Goal: Task Accomplishment & Management: Use online tool/utility

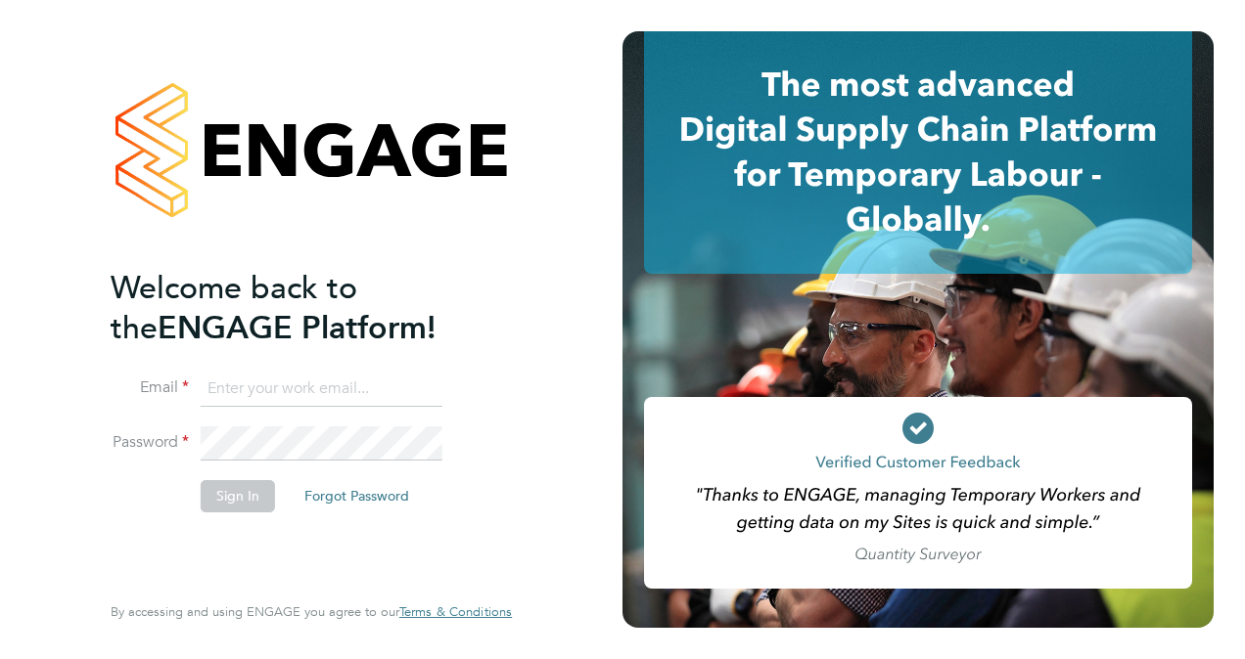
type input "caroline.parkes2@gallifordtry.co.uk"
click at [231, 501] on button "Sign In" at bounding box center [238, 495] width 74 height 31
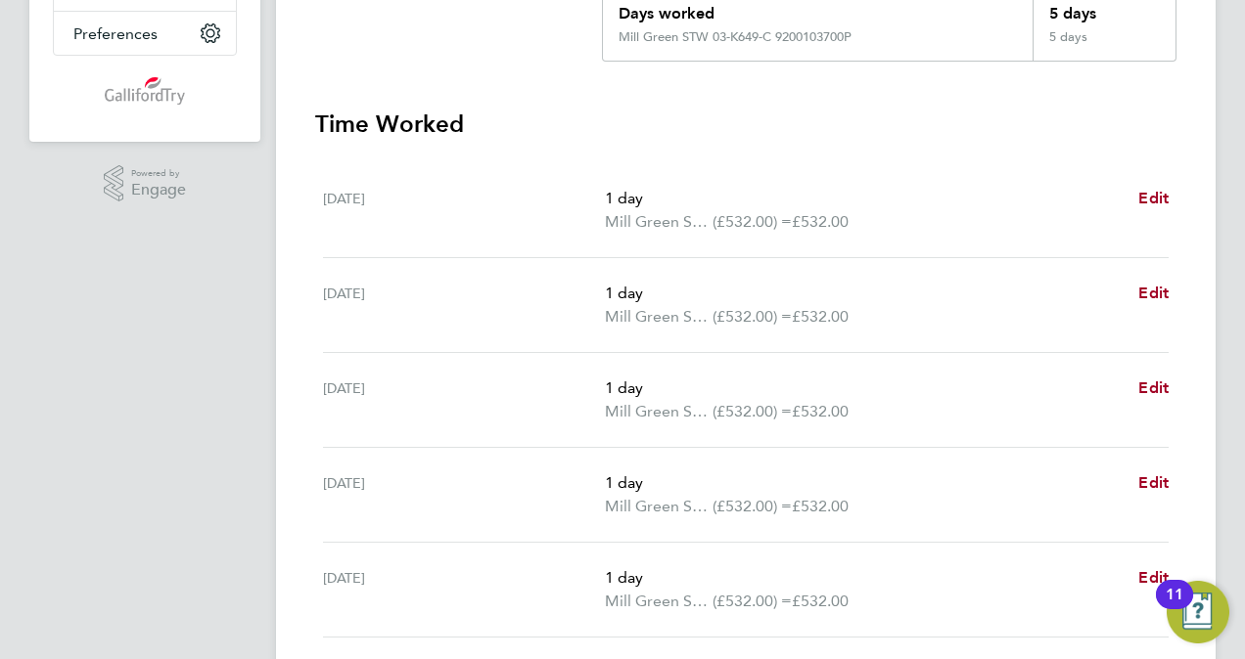
scroll to position [770, 0]
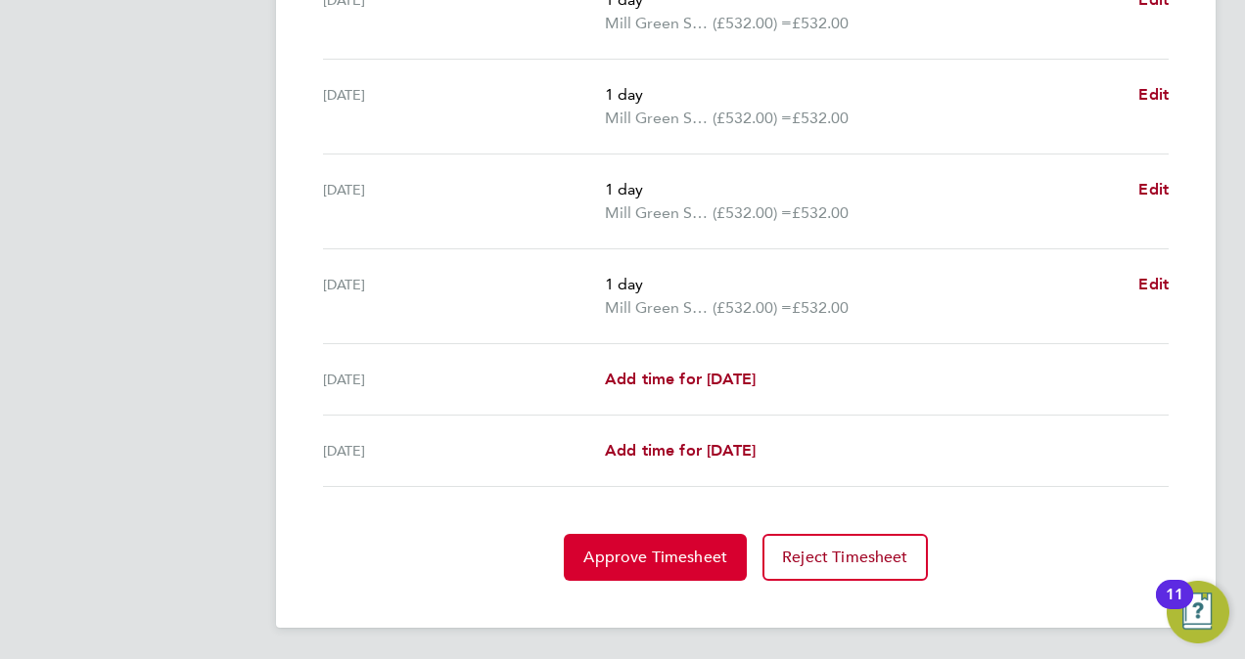
click at [641, 548] on span "Approve Timesheet" at bounding box center [655, 558] width 144 height 20
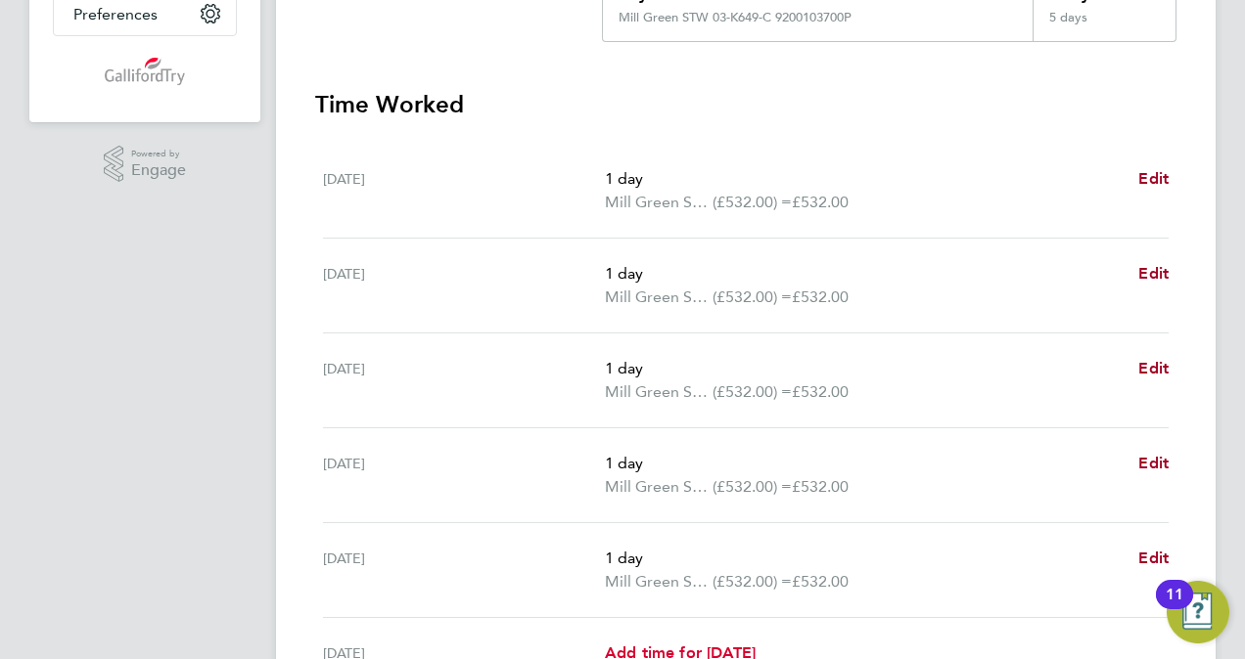
scroll to position [770, 0]
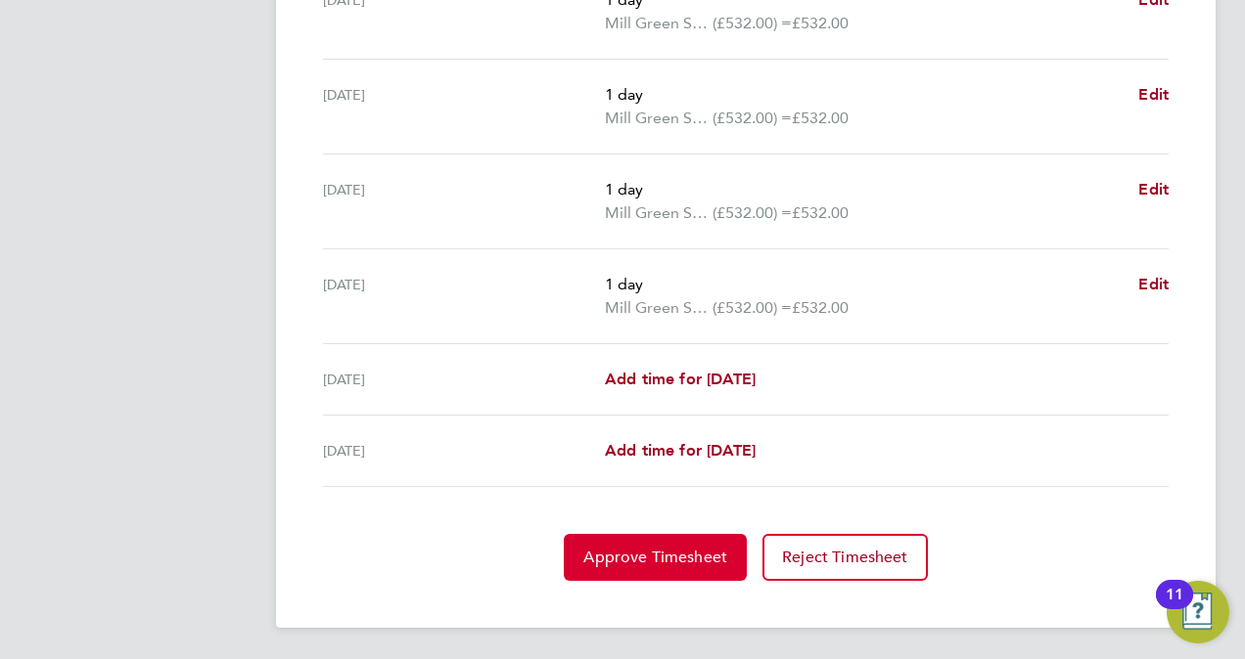
click at [651, 562] on span "Approve Timesheet" at bounding box center [655, 558] width 144 height 20
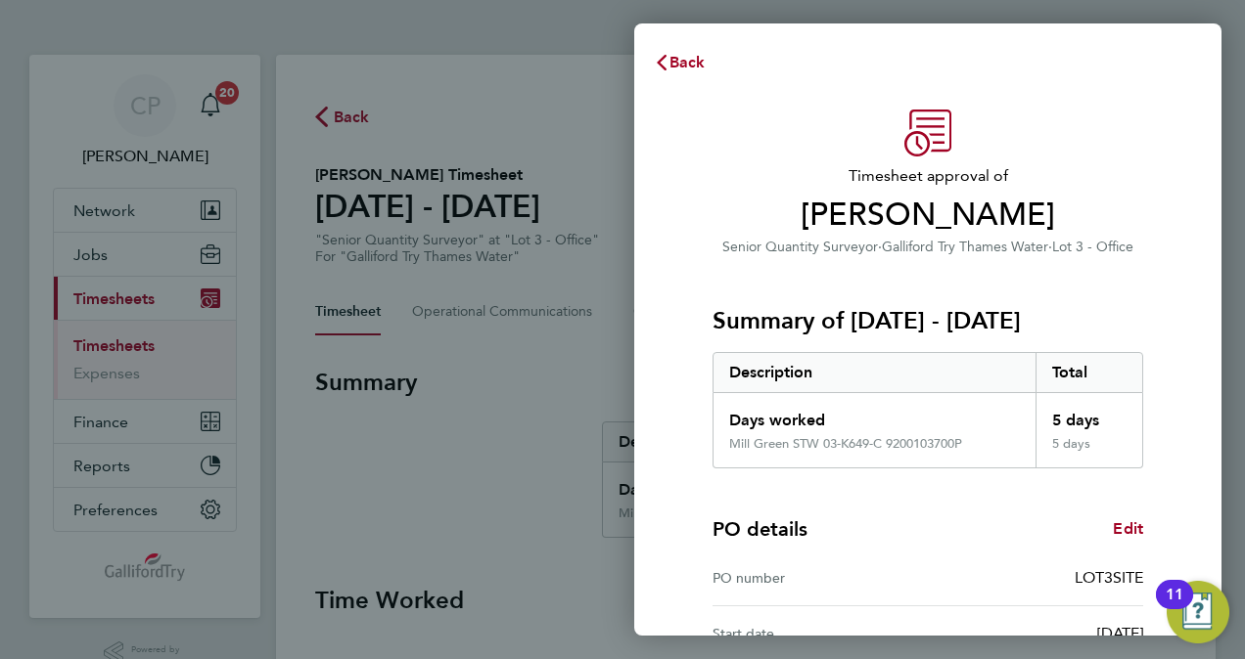
scroll to position [278, 0]
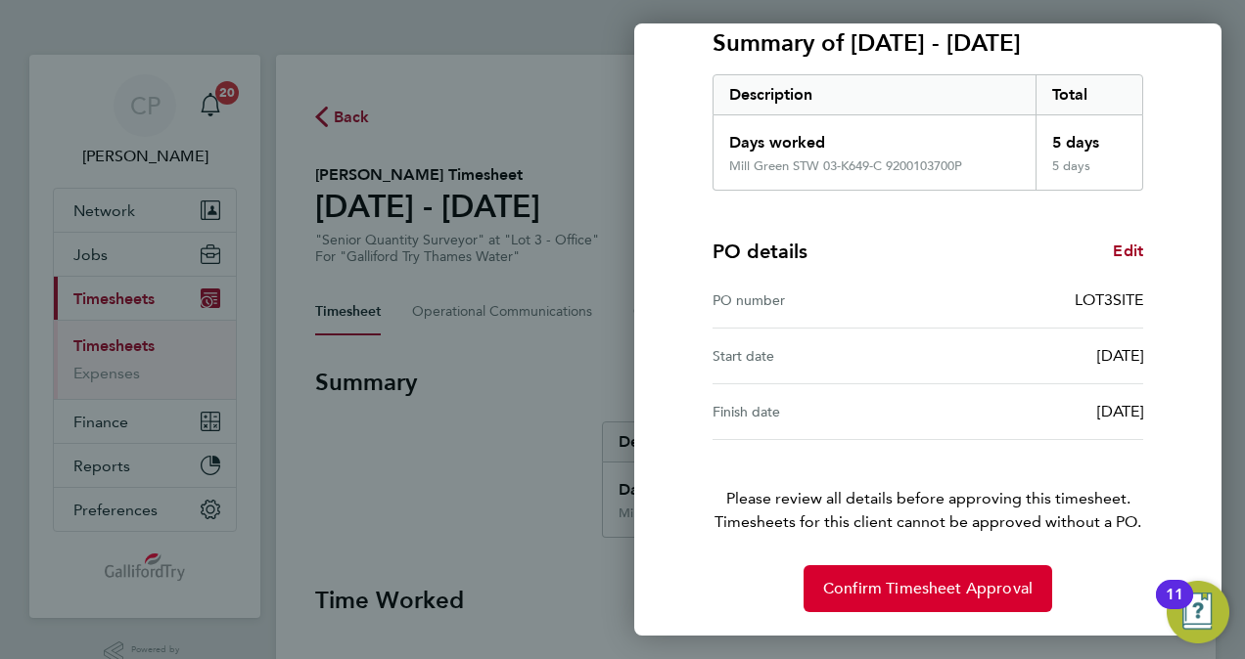
click at [908, 590] on span "Confirm Timesheet Approval" at bounding box center [927, 589] width 209 height 20
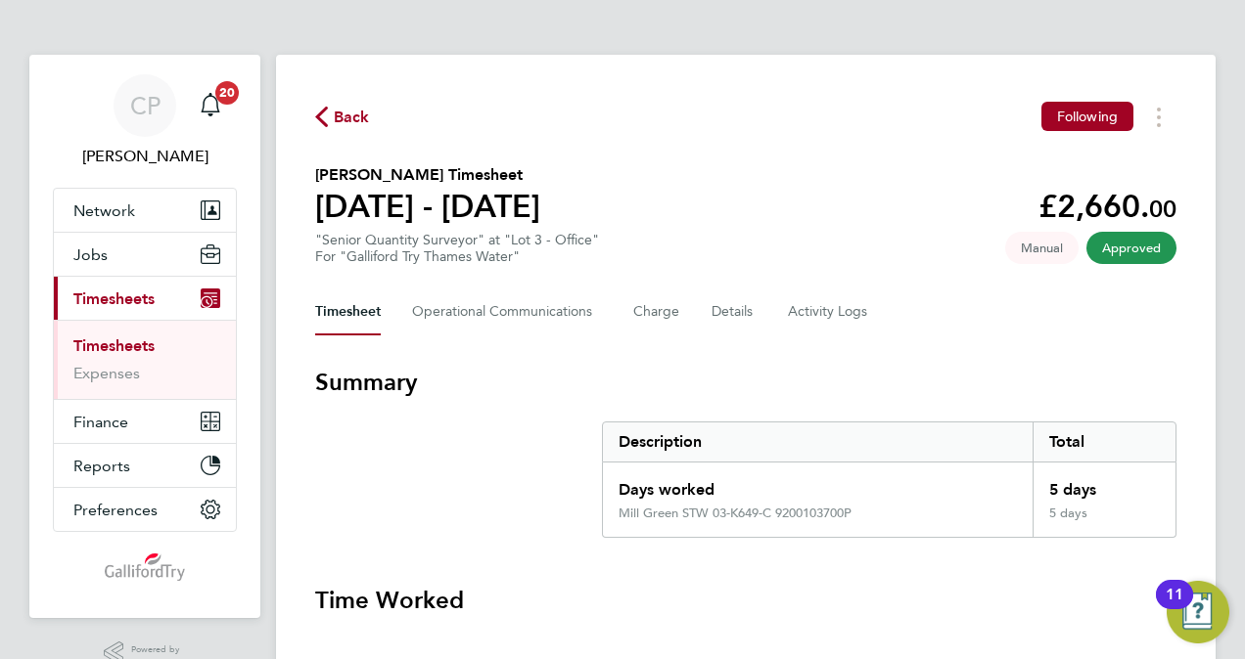
click at [126, 347] on link "Timesheets" at bounding box center [113, 346] width 81 height 19
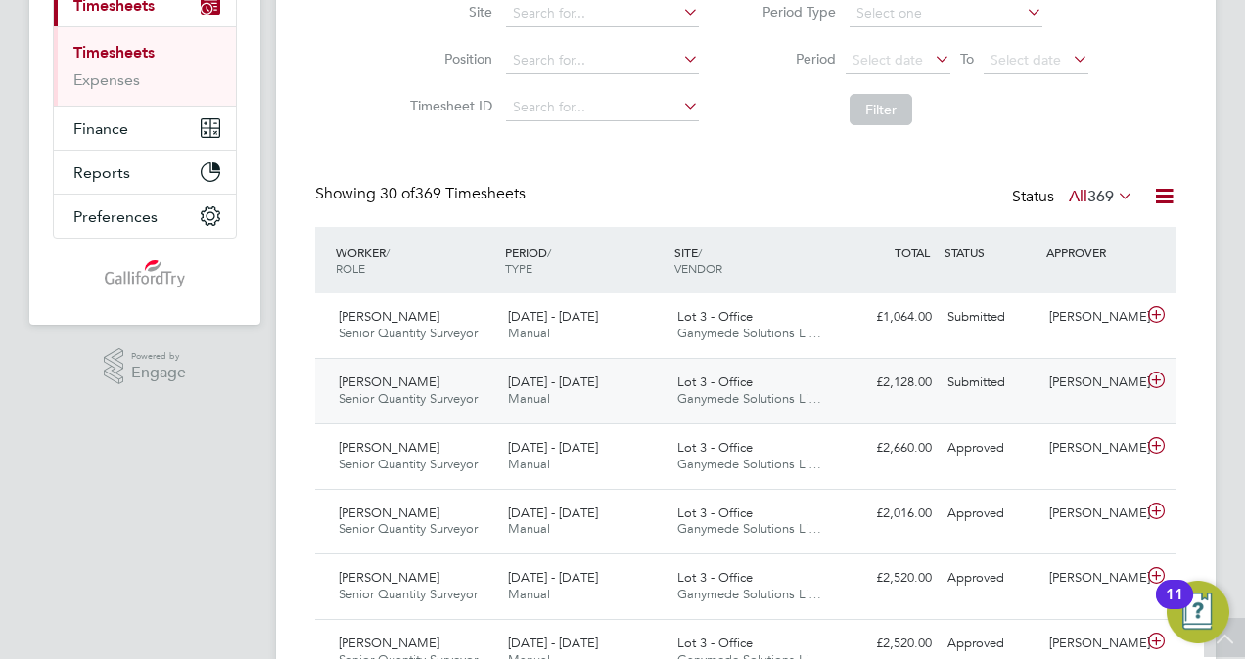
click at [1167, 376] on icon at bounding box center [1156, 381] width 24 height 16
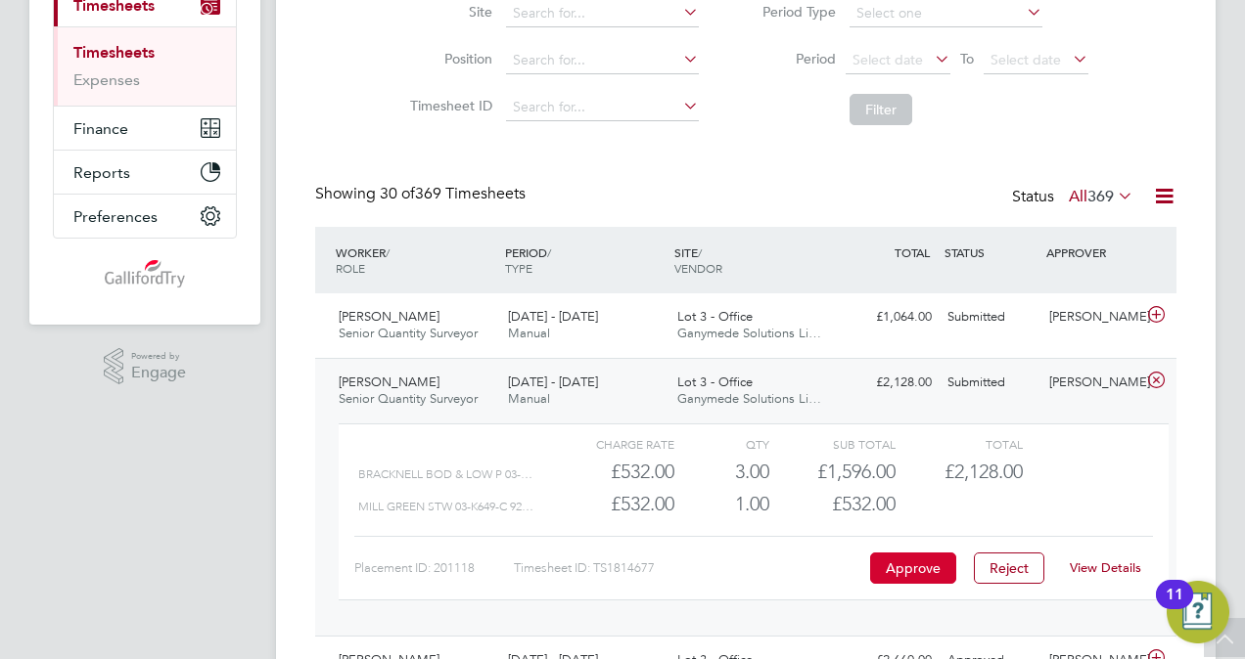
click at [910, 561] on button "Approve" at bounding box center [913, 568] width 86 height 31
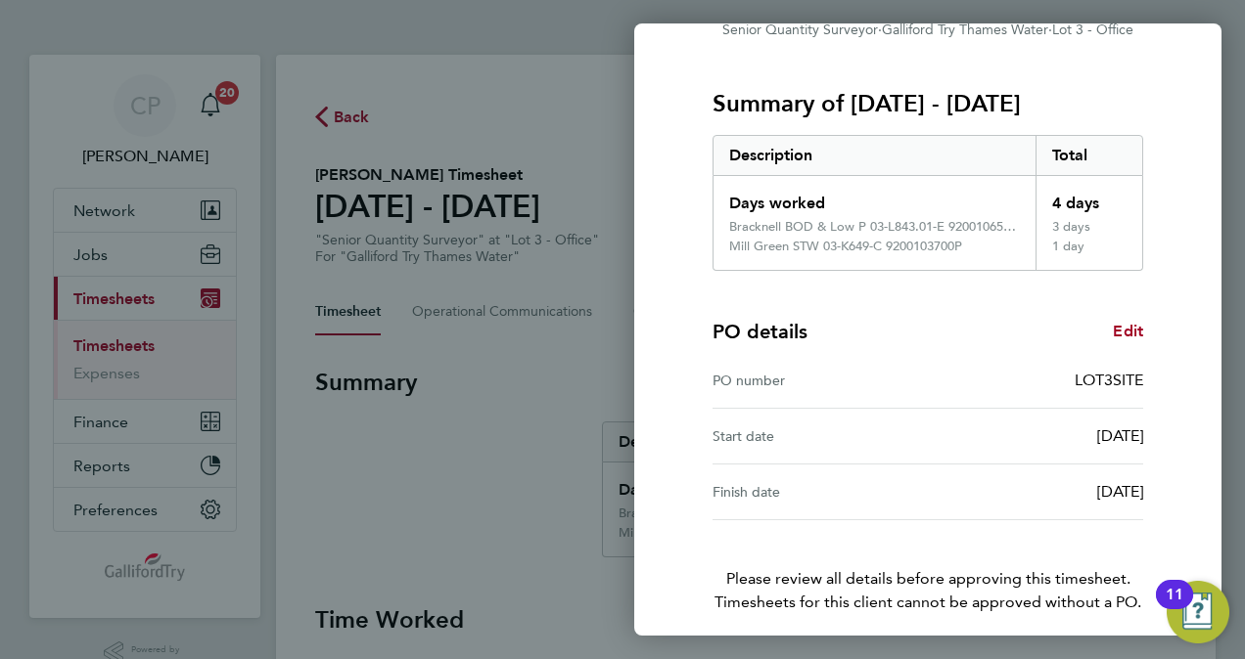
scroll to position [297, 0]
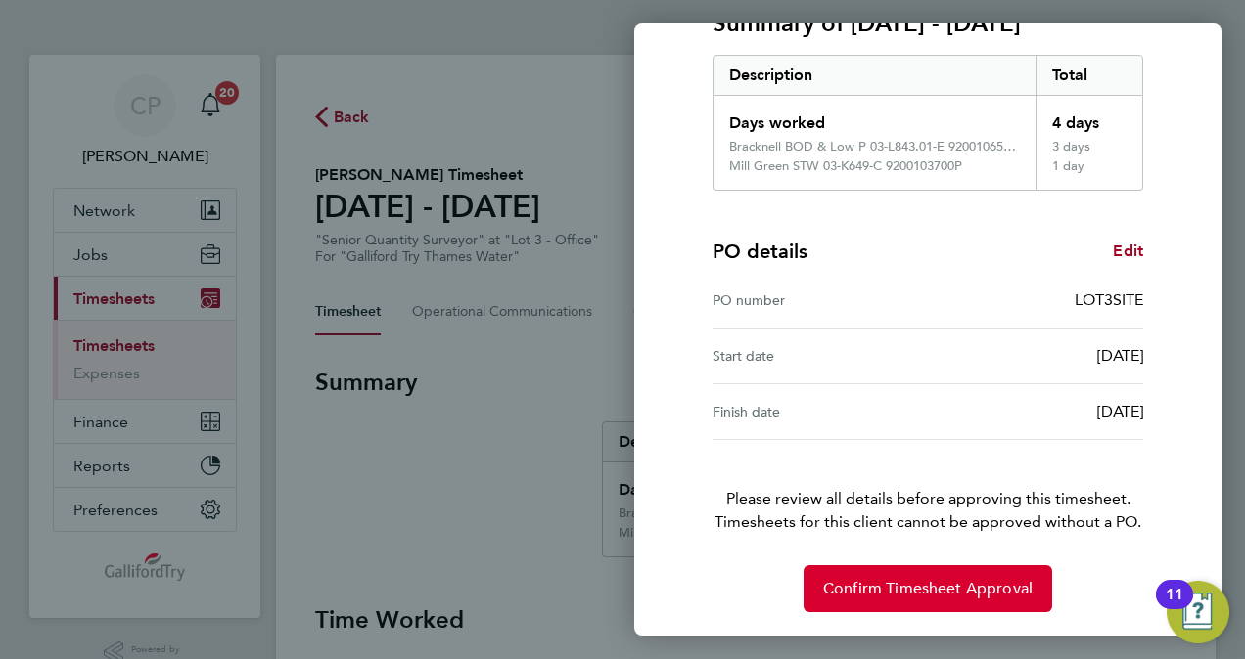
click at [904, 594] on span "Confirm Timesheet Approval" at bounding box center [927, 589] width 209 height 20
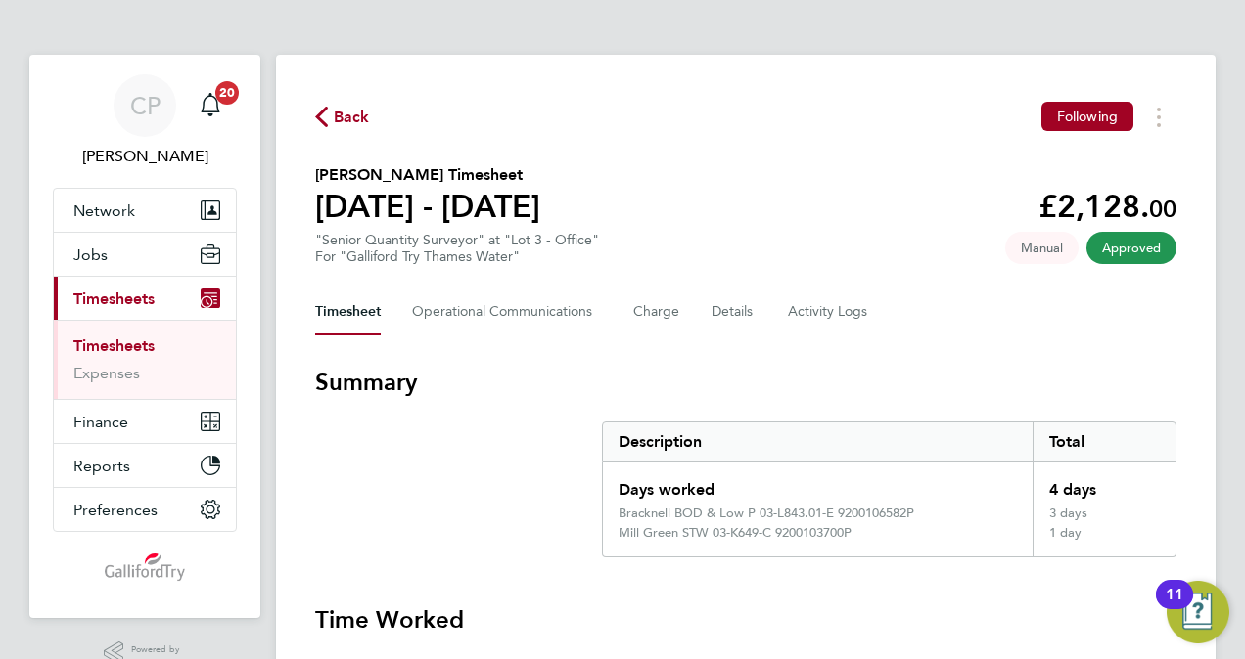
click at [98, 340] on link "Timesheets" at bounding box center [113, 346] width 81 height 19
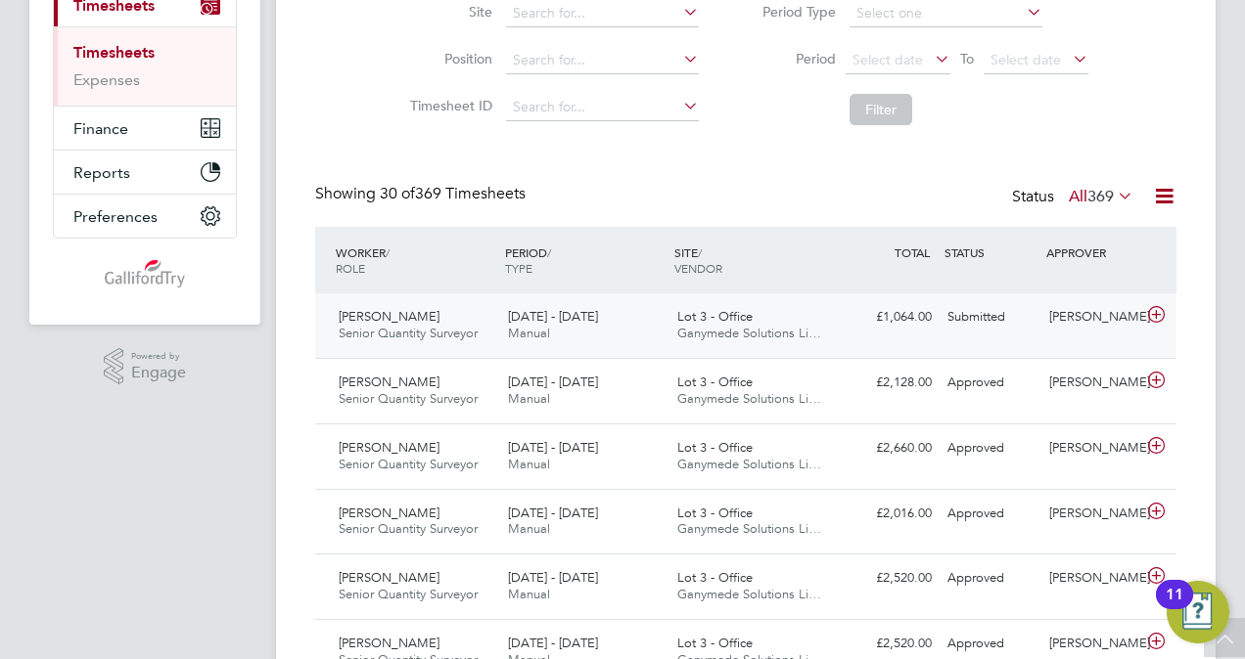
click at [1159, 311] on icon at bounding box center [1156, 315] width 24 height 16
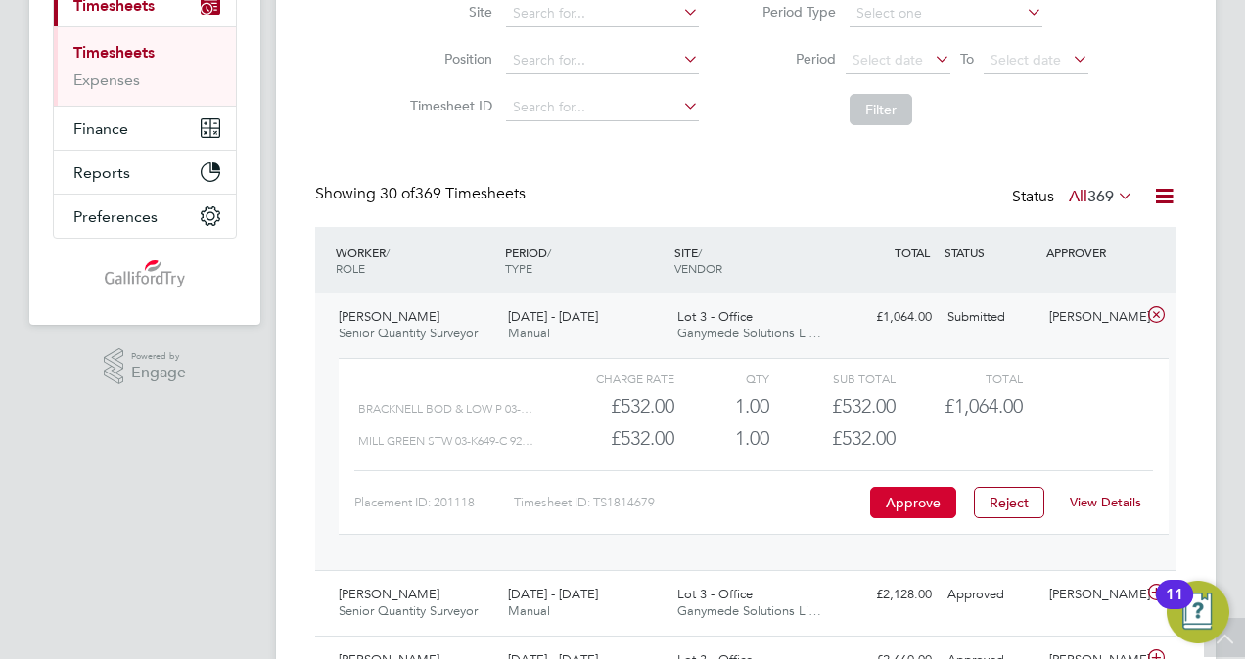
click at [918, 502] on button "Approve" at bounding box center [913, 502] width 86 height 31
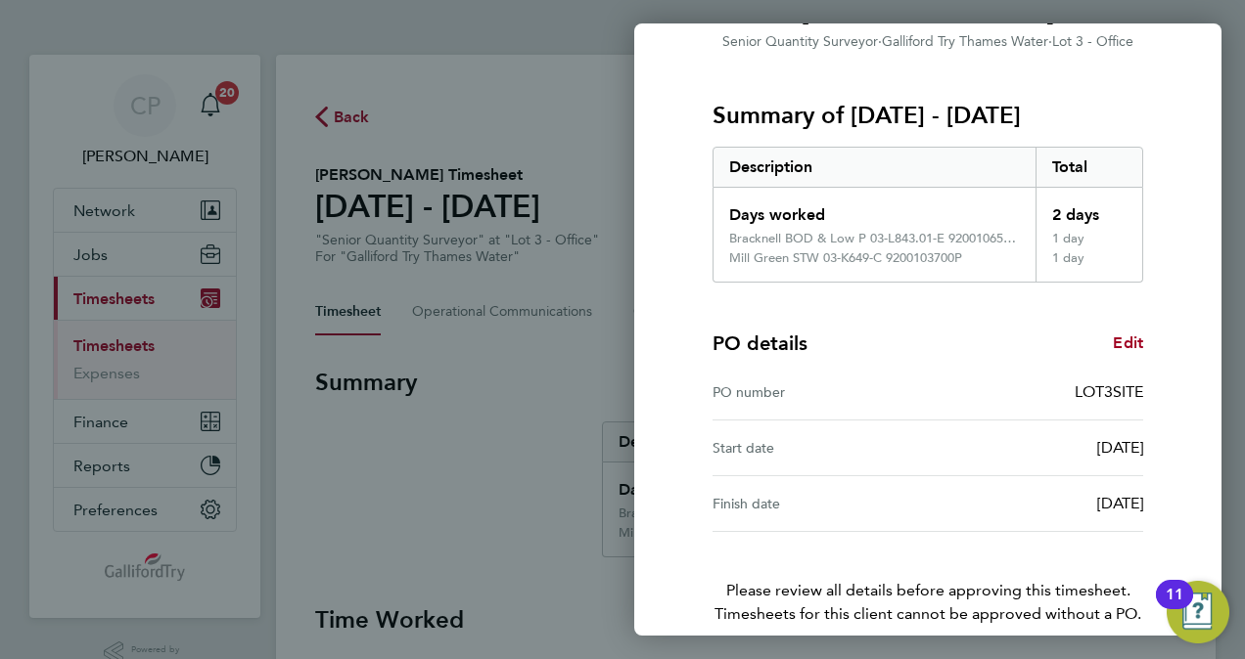
scroll to position [297, 0]
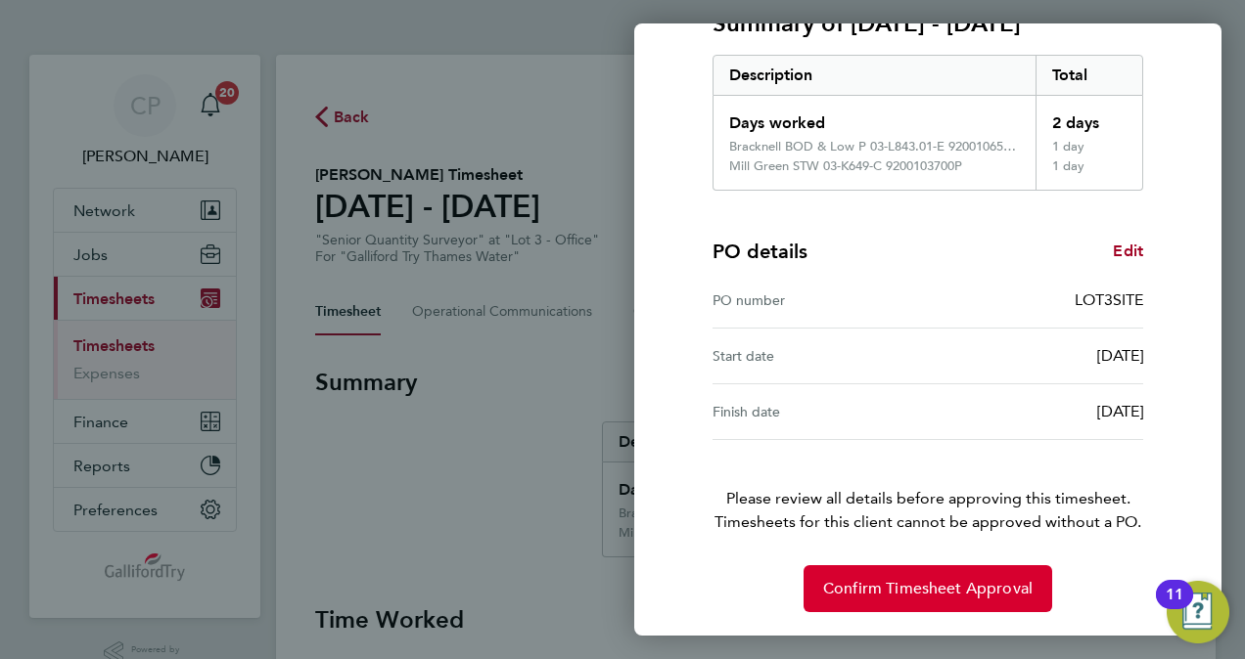
click at [929, 597] on span "Confirm Timesheet Approval" at bounding box center [927, 589] width 209 height 20
